Goal: Task Accomplishment & Management: Complete application form

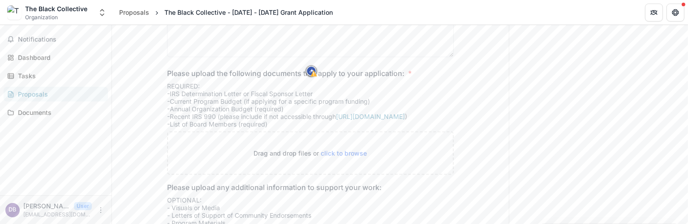
scroll to position [1066, 0]
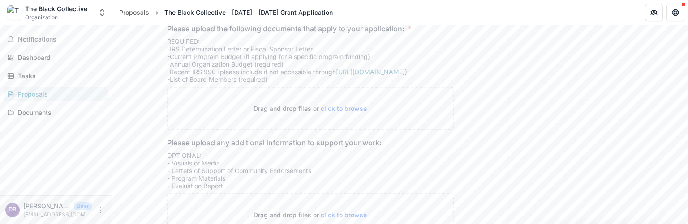
drag, startPoint x: 272, startPoint y: 176, endPoint x: 239, endPoint y: 180, distance: 33.5
click at [239, 193] on div "Drag and drop files or click to browse" at bounding box center [310, 214] width 287 height 43
drag, startPoint x: 217, startPoint y: 181, endPoint x: 594, endPoint y: 102, distance: 385.4
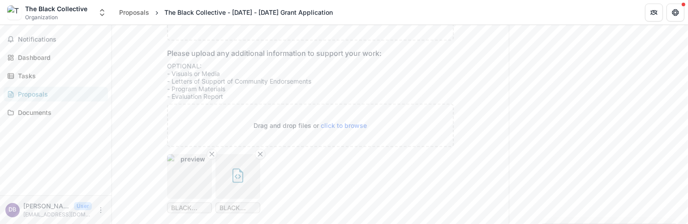
click at [235, 205] on span "BLACK Collective_ Resources for the People - Precinct Reporter Group News.html" at bounding box center [237, 209] width 37 height 8
click at [233, 169] on icon "button" at bounding box center [238, 176] width 14 height 14
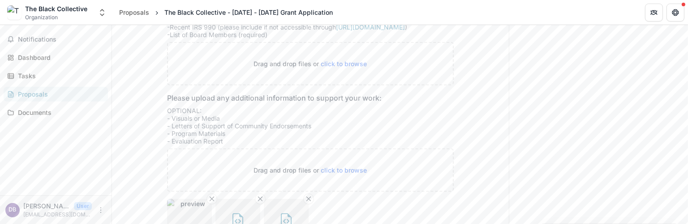
scroll to position [1156, 0]
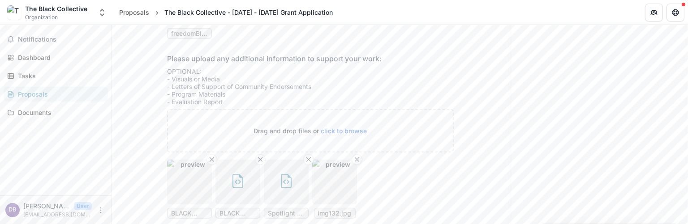
scroll to position [1229, 0]
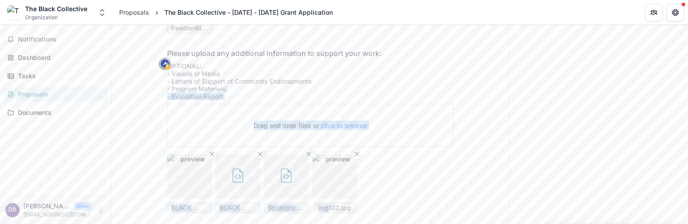
drag, startPoint x: 328, startPoint y: 173, endPoint x: 310, endPoint y: 55, distance: 119.1
click at [310, 55] on div "Please upload any additional information to support your work: OPTIONAL: - Visu…" at bounding box center [310, 134] width 287 height 173
drag, startPoint x: 604, startPoint y: 107, endPoint x: 572, endPoint y: 101, distance: 32.1
click at [332, 205] on span "img132.jpg" at bounding box center [335, 209] width 34 height 8
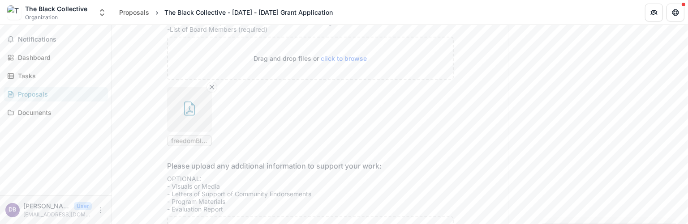
scroll to position [1095, 0]
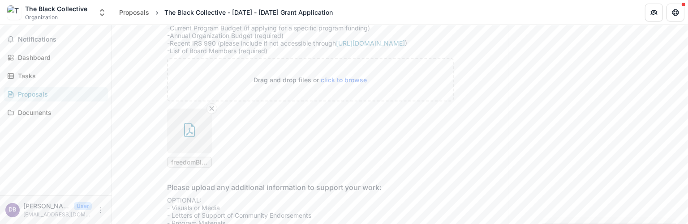
click at [264, 109] on ul "freedomBlackCollective_ProgramBudget.pdf" at bounding box center [310, 138] width 287 height 59
drag, startPoint x: 301, startPoint y: 35, endPoint x: 633, endPoint y: 109, distance: 340.1
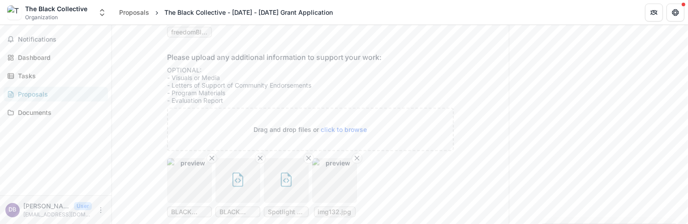
scroll to position [1229, 0]
click at [355, 151] on icon "Remove File" at bounding box center [356, 154] width 7 height 7
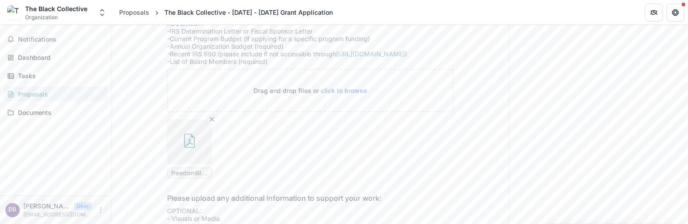
scroll to position [1050, 0]
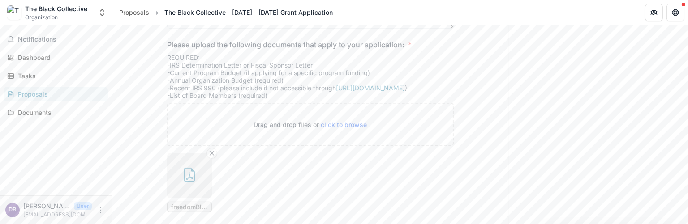
click at [342, 121] on span "click to browse" at bounding box center [344, 125] width 46 height 8
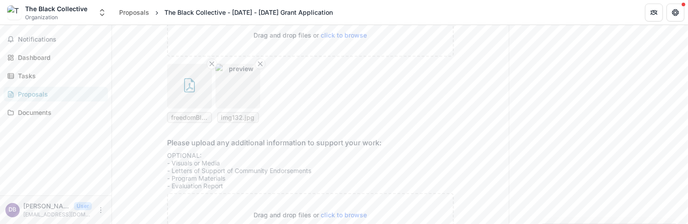
scroll to position [1184, 0]
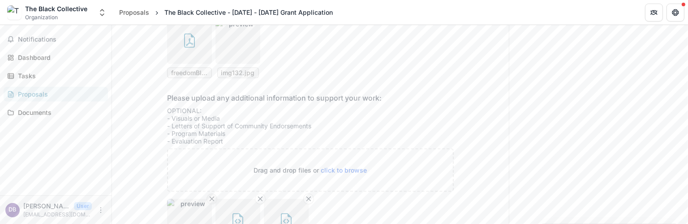
click at [211, 197] on line "Remove File" at bounding box center [212, 199] width 4 height 4
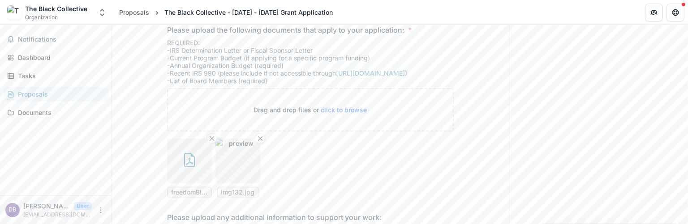
scroll to position [1050, 0]
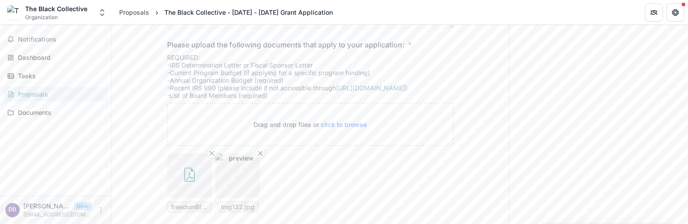
click at [332, 121] on span "click to browse" at bounding box center [344, 125] width 46 height 8
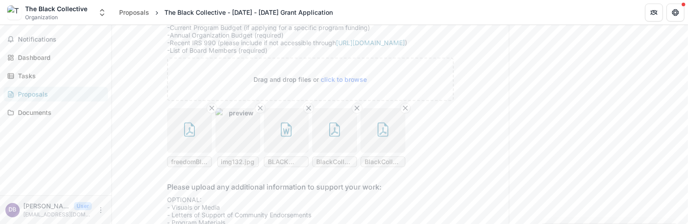
scroll to position [1095, 0]
drag, startPoint x: 172, startPoint y: 187, endPoint x: 226, endPoint y: 187, distance: 53.7
click at [226, 197] on div "OPTIONAL: - Visuals or Media - Letters of Support of Community Endorsements - P…" at bounding box center [310, 218] width 287 height 42
copy div "Program Materials"
